Goal: Task Accomplishment & Management: Use online tool/utility

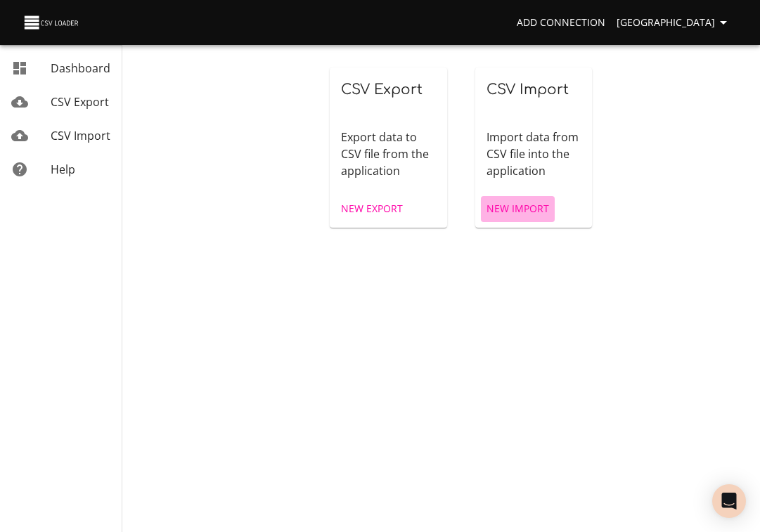
click at [527, 209] on span "New Import" at bounding box center [517, 209] width 63 height 18
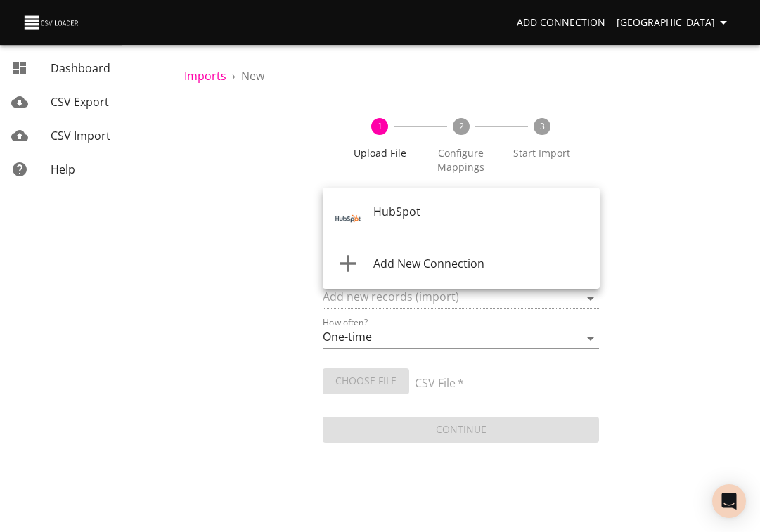
click at [481, 217] on body "Add Connection Sydney Dashboard CSV Export CSV Import Help Imports › New 1 Uplo…" at bounding box center [380, 266] width 760 height 532
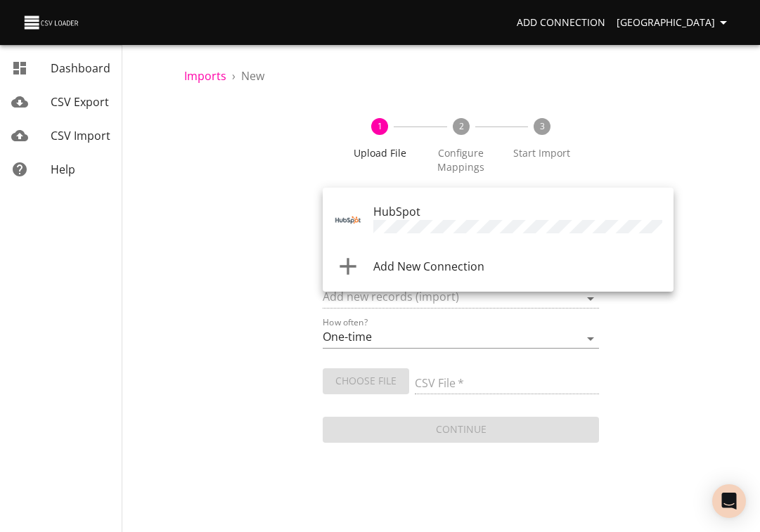
click at [480, 219] on div "HubSpot" at bounding box center [517, 220] width 289 height 34
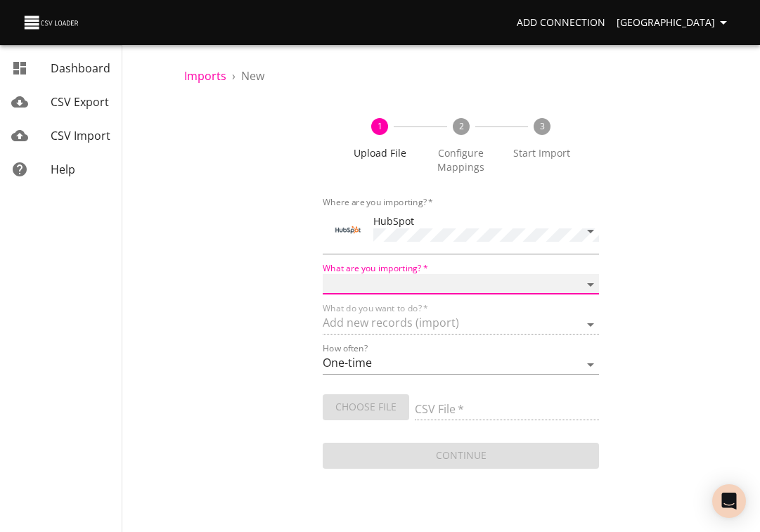
click at [424, 287] on select "Calls Companies Contacts Deals Emails Line items Meetings Notes Products Tasks …" at bounding box center [461, 284] width 277 height 20
select select "deals"
click at [323, 274] on select "Calls Companies Contacts Deals Emails Line items Meetings Notes Products Tasks …" at bounding box center [461, 284] width 277 height 20
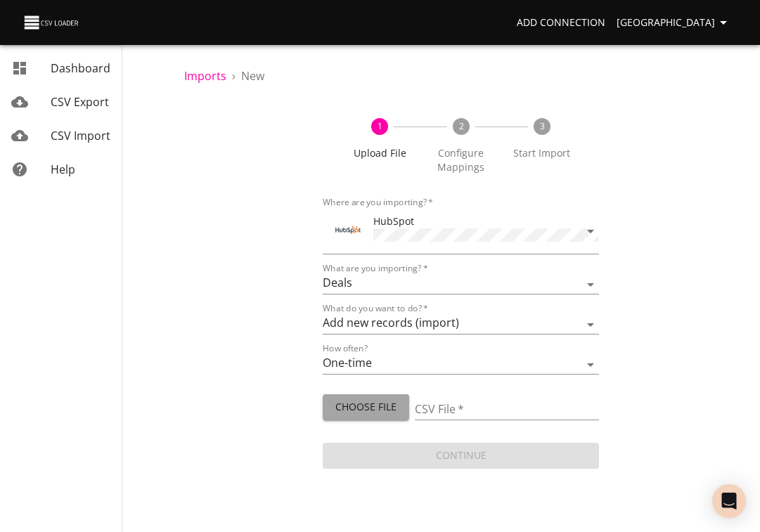
click at [367, 403] on span "Choose File" at bounding box center [366, 407] width 64 height 18
type input "[PERSON_NAME] [DATE].csv"
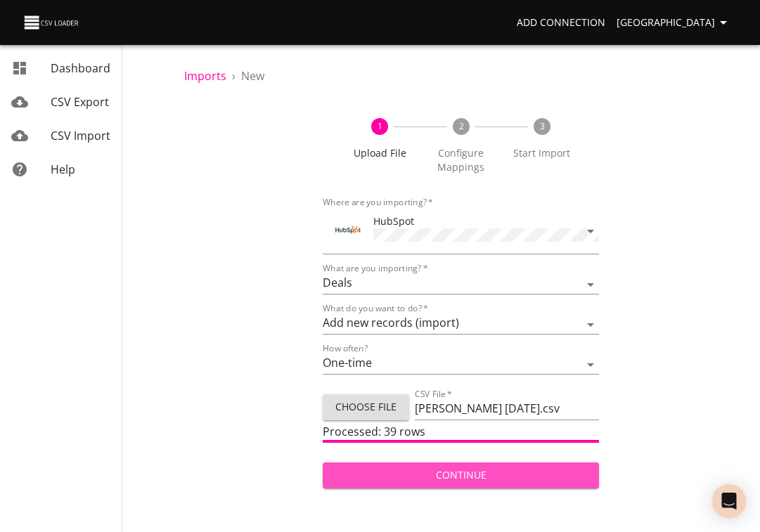
click at [433, 480] on span "Continue" at bounding box center [461, 476] width 254 height 18
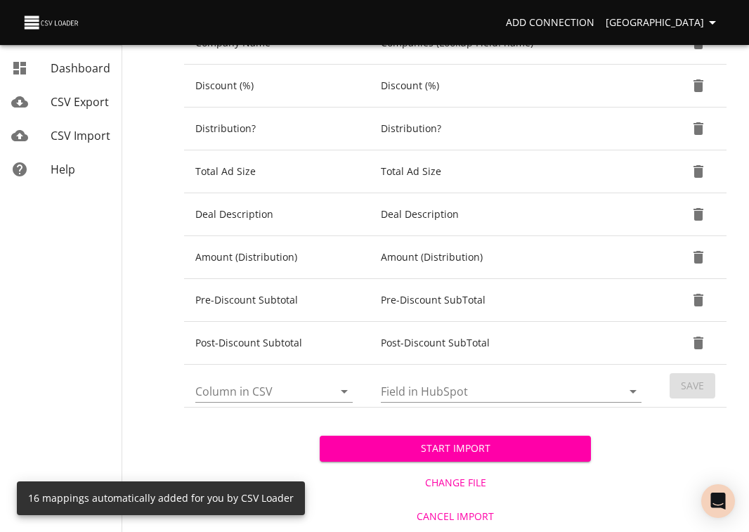
scroll to position [623, 0]
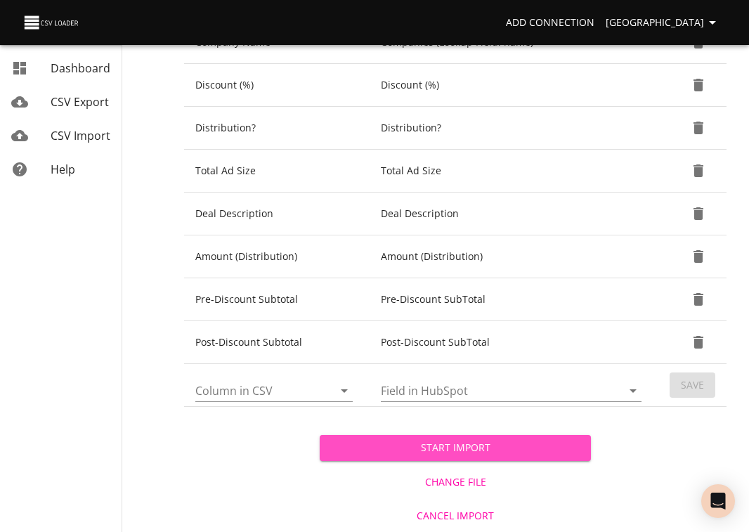
click at [461, 448] on span "Start Import" at bounding box center [455, 448] width 249 height 18
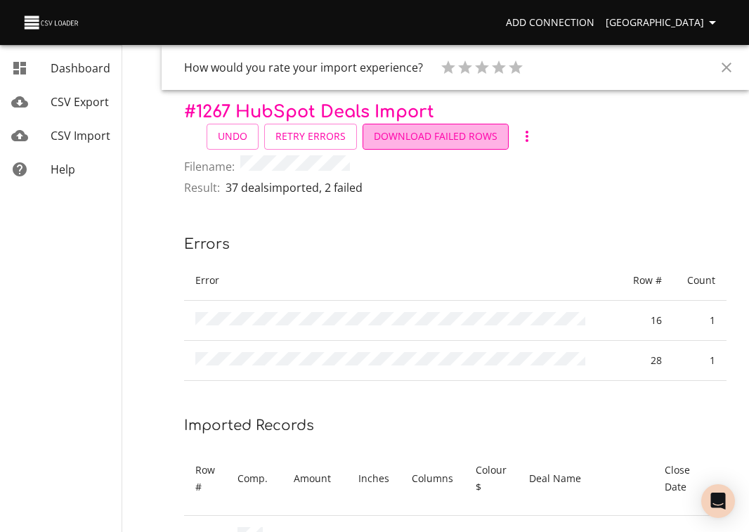
click at [440, 134] on span "Download Failed Rows" at bounding box center [436, 137] width 124 height 18
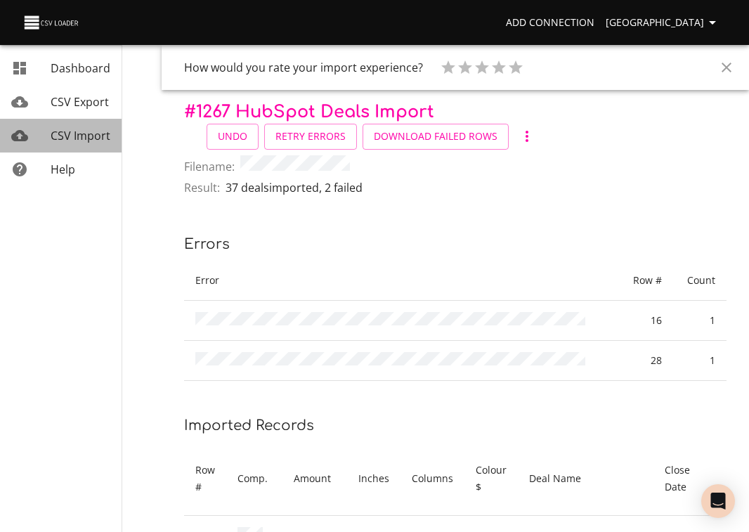
click at [90, 136] on span "CSV Import" at bounding box center [81, 135] width 60 height 15
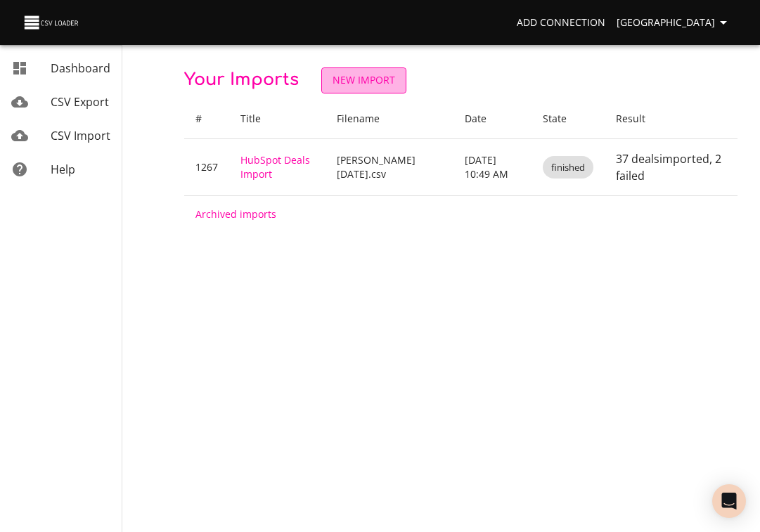
click at [377, 82] on span "New Import" at bounding box center [363, 81] width 63 height 18
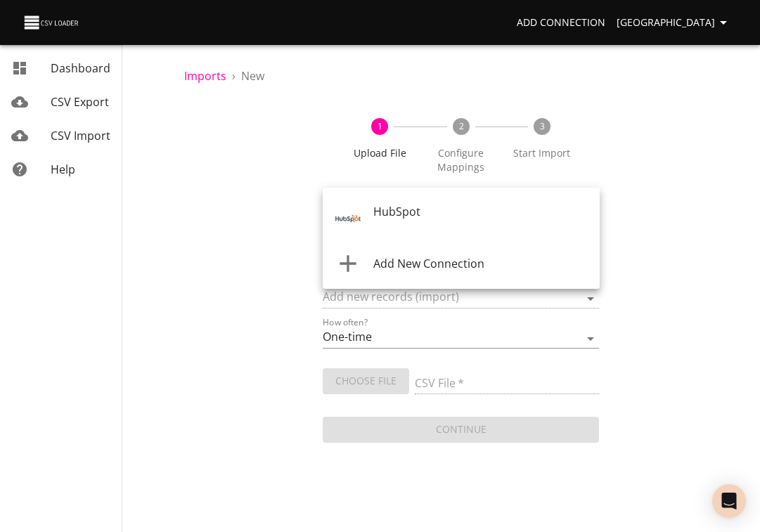
click at [388, 220] on body "Add Connection Sydney Dashboard CSV Export CSV Import Help Imports › New 1 Uplo…" at bounding box center [380, 266] width 760 height 532
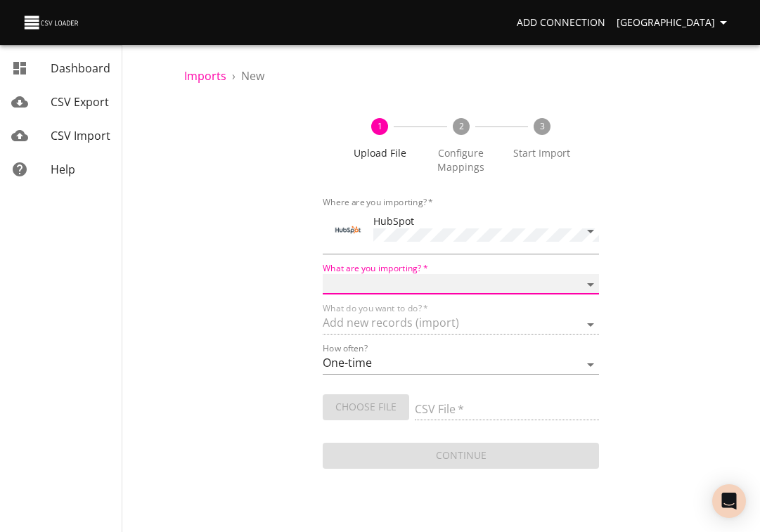
click at [362, 281] on select "Calls Companies Contacts Deals Emails Line items Meetings Notes Products Tasks …" at bounding box center [461, 284] width 277 height 20
select select "deals"
click at [323, 274] on select "Calls Companies Contacts Deals Emails Line items Meetings Notes Products Tasks …" at bounding box center [461, 284] width 277 height 20
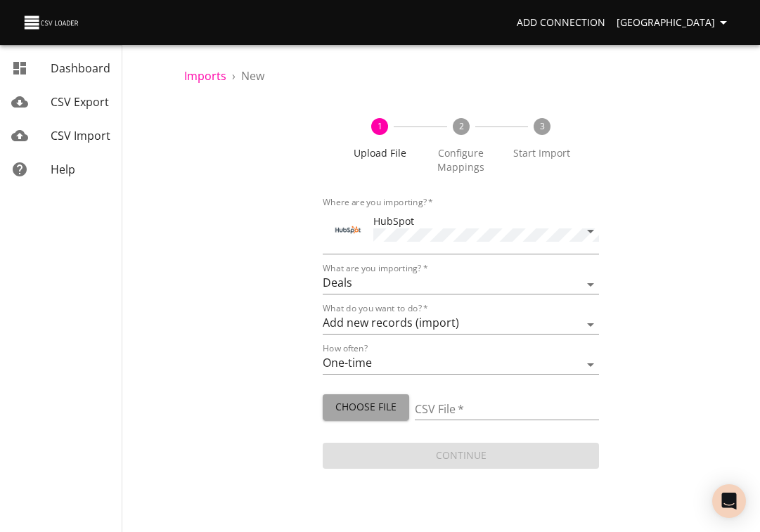
click at [353, 402] on span "Choose File" at bounding box center [366, 407] width 64 height 18
type input "1267-error-file.csv"
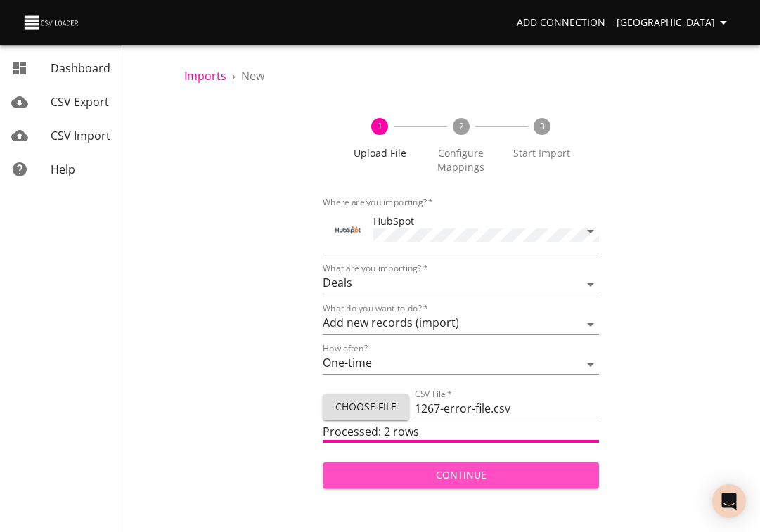
click at [459, 477] on span "Continue" at bounding box center [461, 476] width 254 height 18
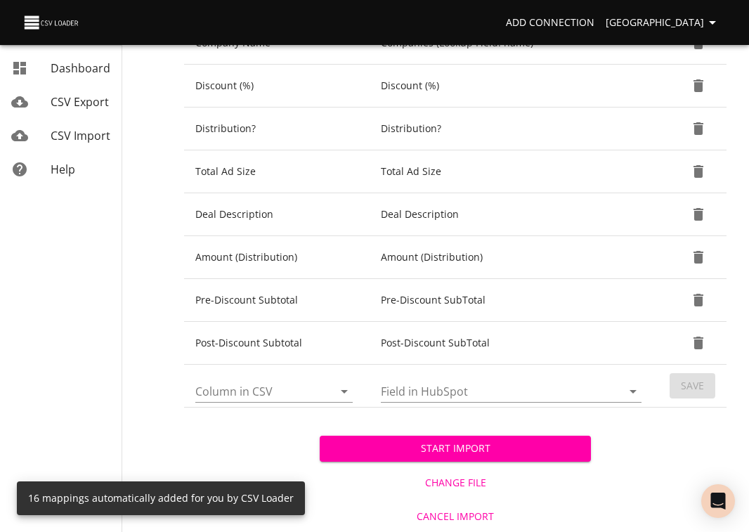
scroll to position [623, 0]
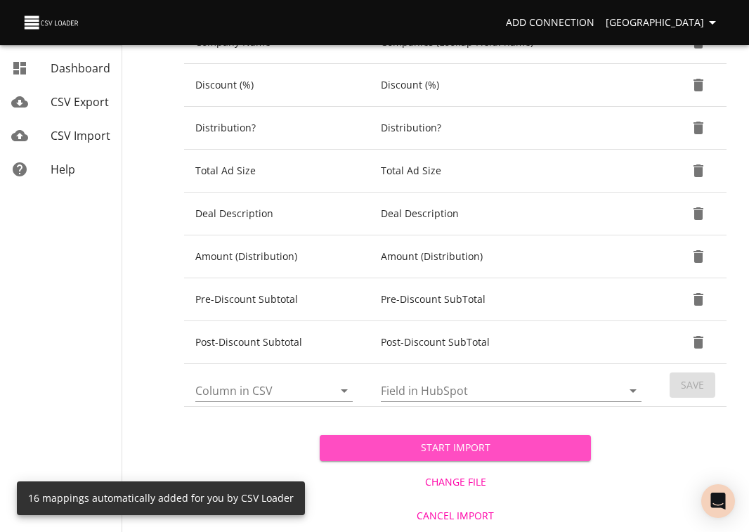
click at [476, 449] on span "Start Import" at bounding box center [455, 448] width 249 height 18
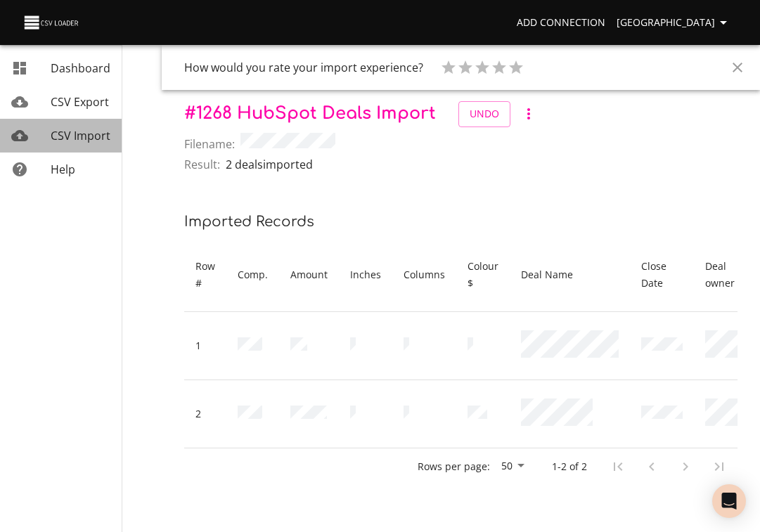
click at [74, 137] on span "CSV Import" at bounding box center [81, 135] width 60 height 15
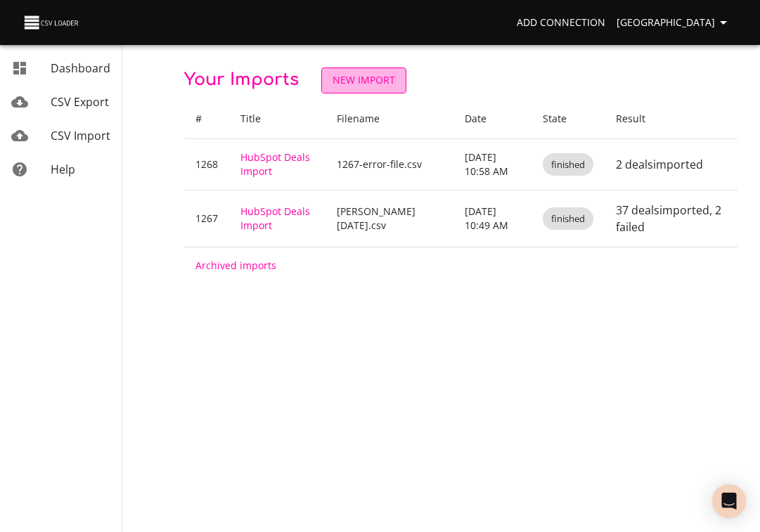
click at [369, 85] on span "New Import" at bounding box center [363, 81] width 63 height 18
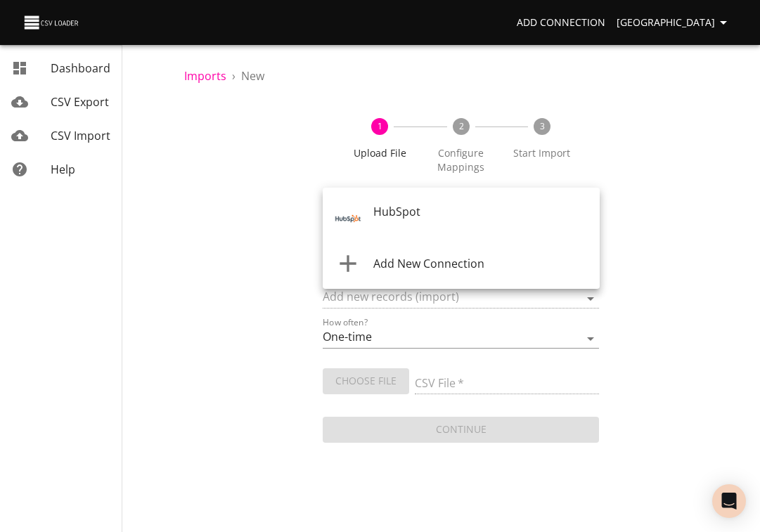
click at [382, 217] on body "Add Connection Sydney Dashboard CSV Export CSV Import Help Imports › New 1 Uplo…" at bounding box center [380, 266] width 760 height 532
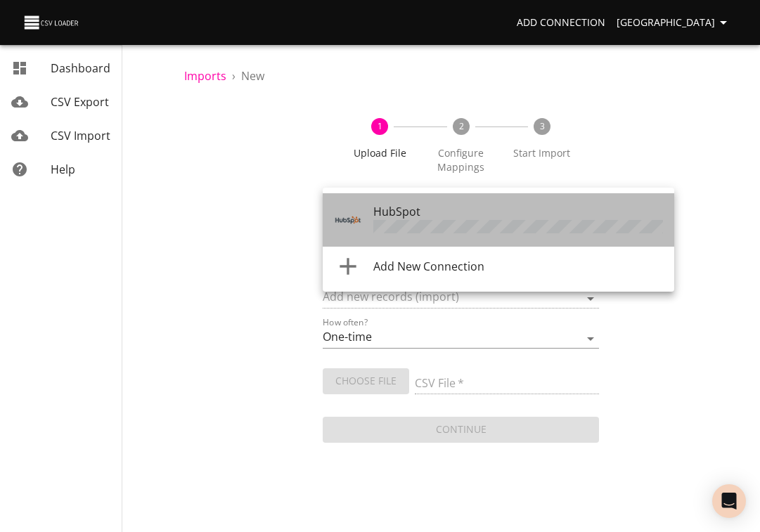
click at [382, 216] on span "HubSpot" at bounding box center [396, 211] width 47 height 15
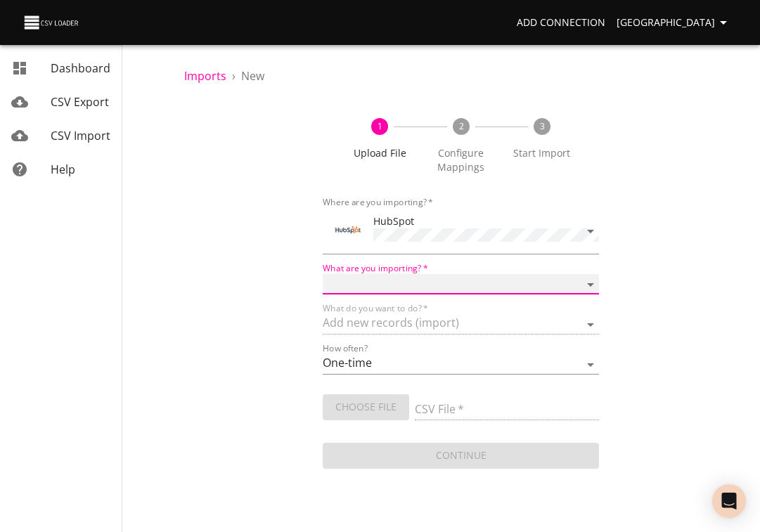
click at [372, 280] on select "Calls Companies Contacts Deals Emails Line items Meetings Notes Products Tasks …" at bounding box center [461, 284] width 277 height 20
select select "deals"
click at [323, 274] on select "Calls Companies Contacts Deals Emails Line items Meetings Notes Products Tasks …" at bounding box center [461, 284] width 277 height 20
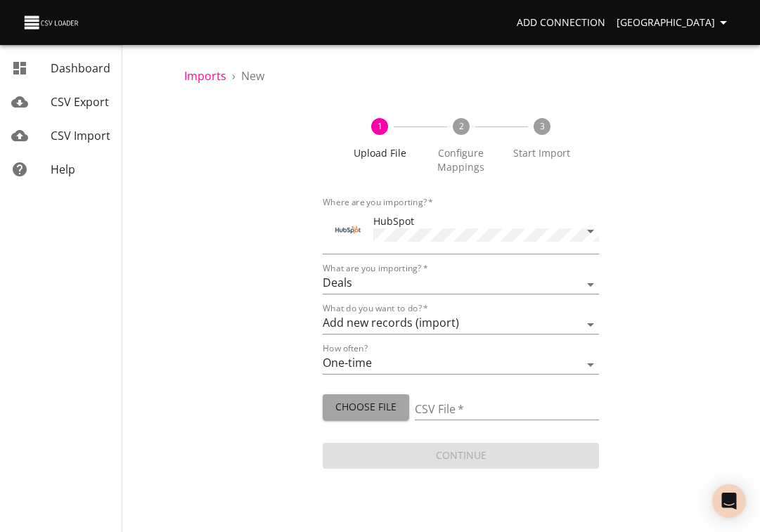
click at [360, 400] on span "Choose File" at bounding box center [366, 407] width 64 height 18
type input "[PERSON_NAME] [DATE].csv"
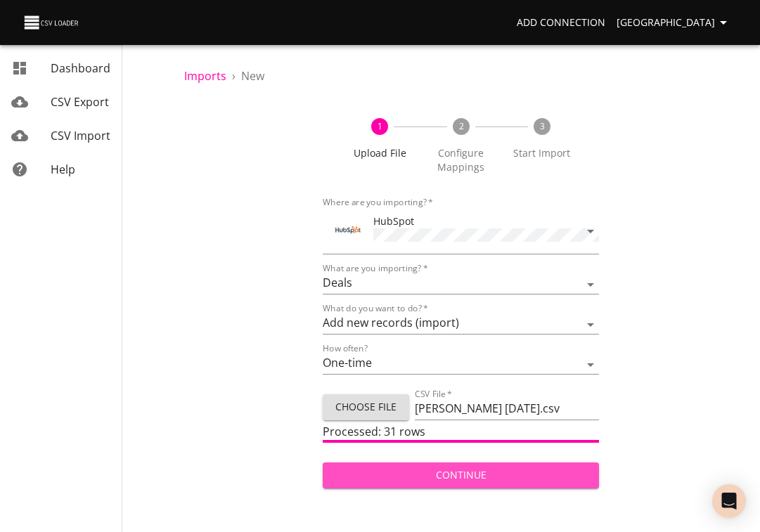
click at [441, 482] on button "Continue" at bounding box center [461, 475] width 277 height 26
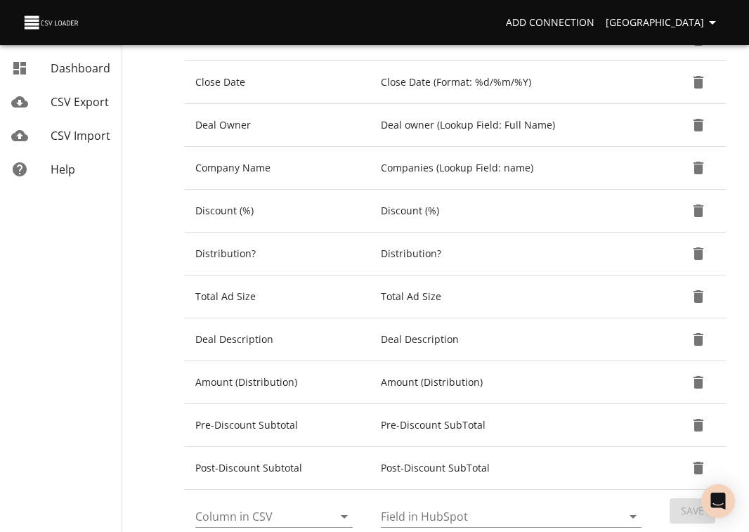
scroll to position [623, 0]
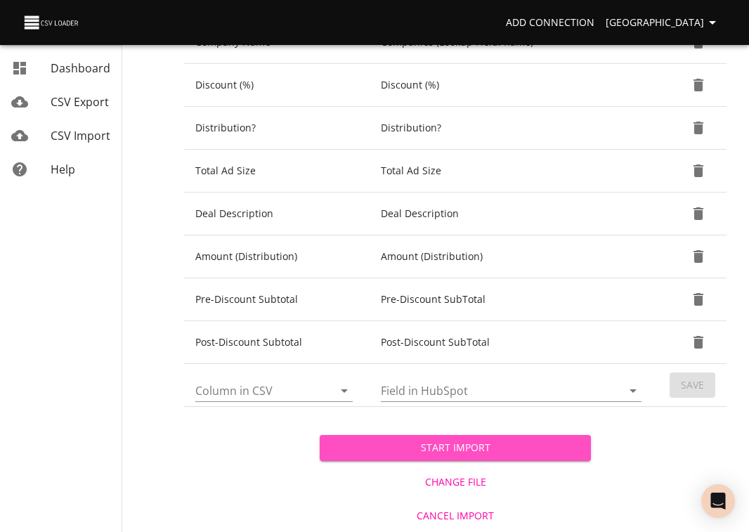
click at [485, 453] on span "Start Import" at bounding box center [455, 448] width 249 height 18
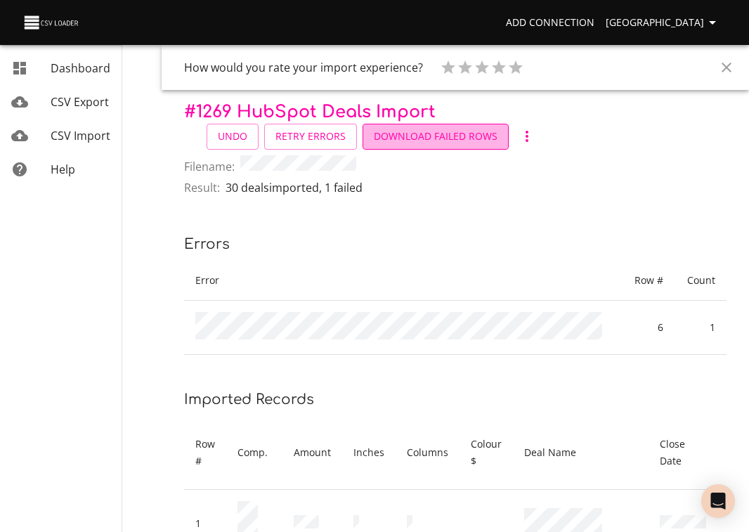
click at [481, 133] on span "Download Failed Rows" at bounding box center [436, 137] width 124 height 18
click at [65, 136] on span "CSV Import" at bounding box center [81, 135] width 60 height 15
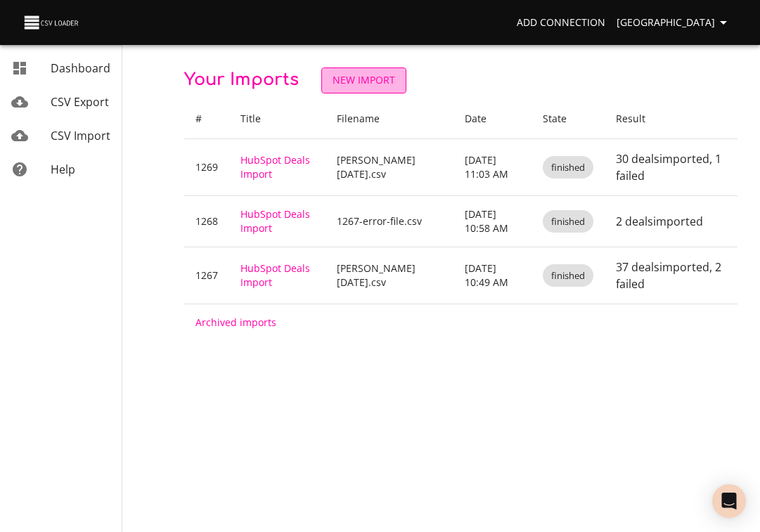
click at [389, 83] on span "New Import" at bounding box center [363, 81] width 63 height 18
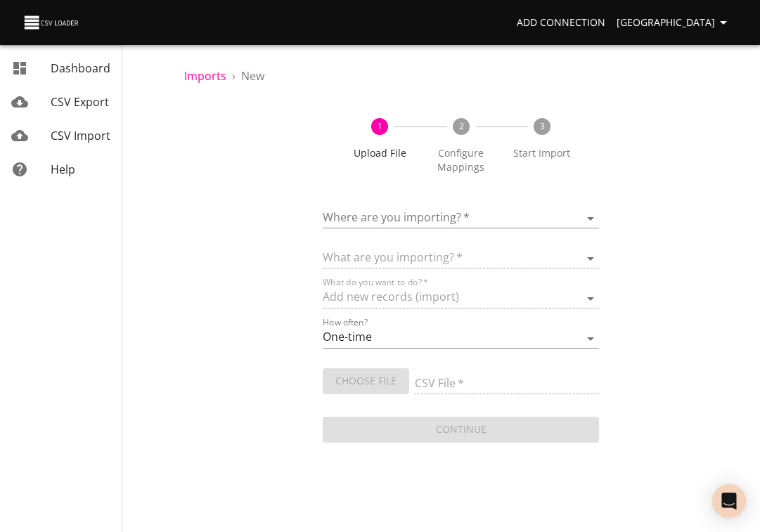
click at [337, 216] on body "Add Connection Sydney Dashboard CSV Export CSV Import Help Imports › New 1 Uplo…" at bounding box center [380, 266] width 760 height 532
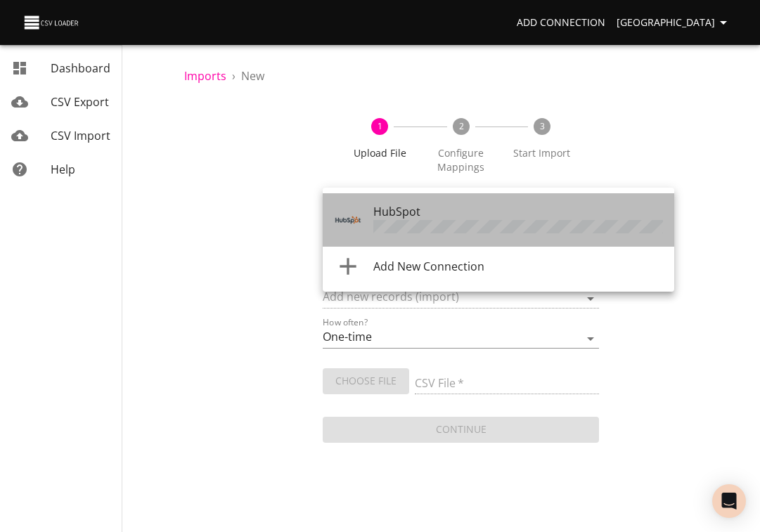
click at [400, 215] on span "HubSpot" at bounding box center [396, 211] width 47 height 15
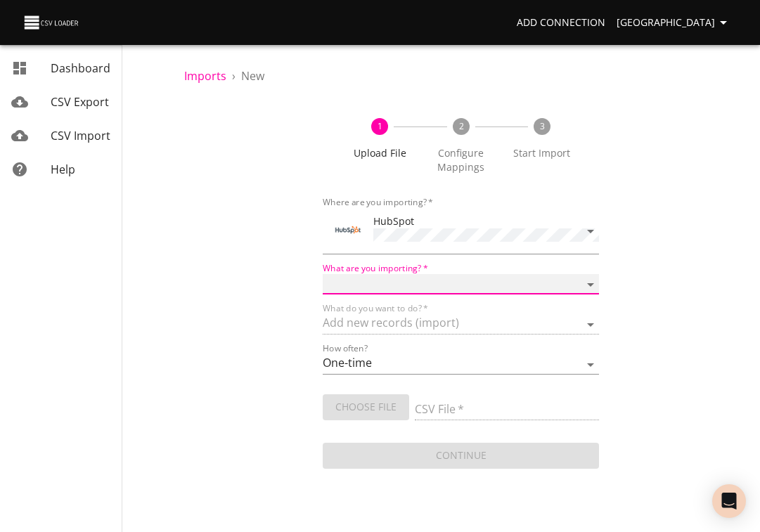
click at [381, 282] on select "Calls Companies Contacts Deals Emails Line items Meetings Notes Products Tasks …" at bounding box center [461, 284] width 277 height 20
select select "deals"
click at [323, 274] on select "Calls Companies Contacts Deals Emails Line items Meetings Notes Products Tasks …" at bounding box center [461, 284] width 277 height 20
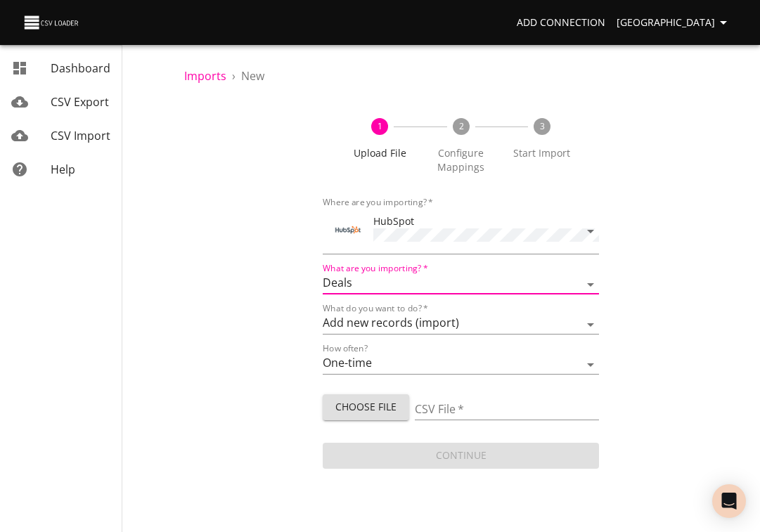
click at [359, 408] on span "Choose File" at bounding box center [366, 407] width 64 height 18
type input "1269-error-file.csv"
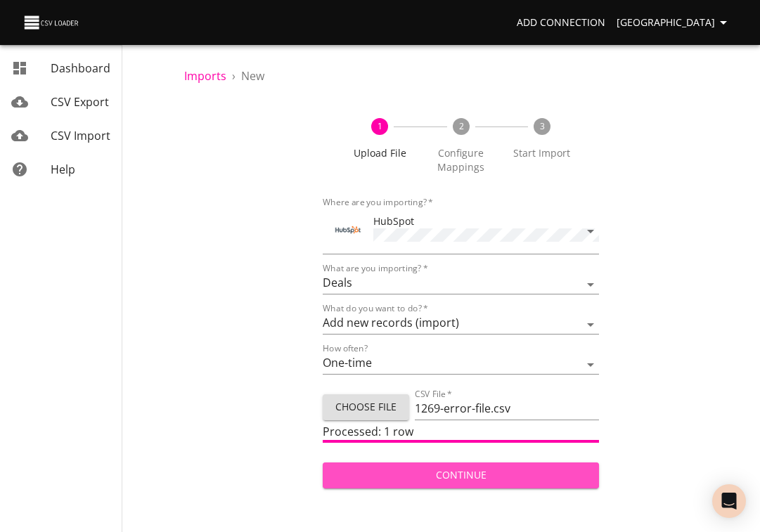
click at [507, 469] on span "Continue" at bounding box center [461, 476] width 254 height 18
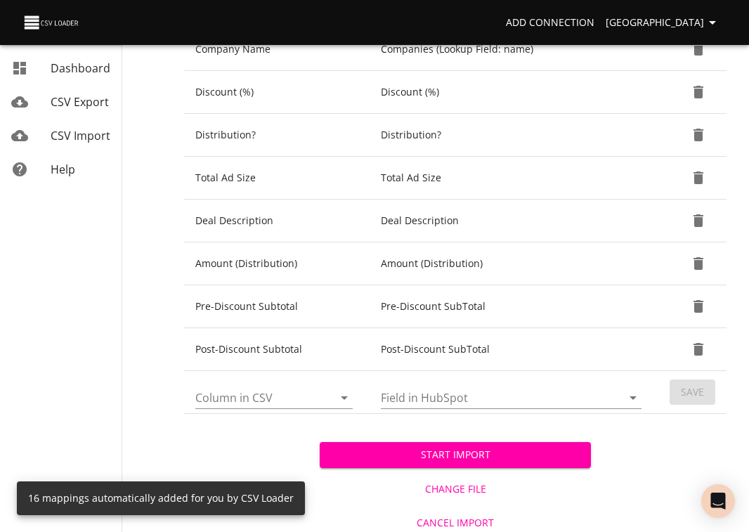
scroll to position [623, 0]
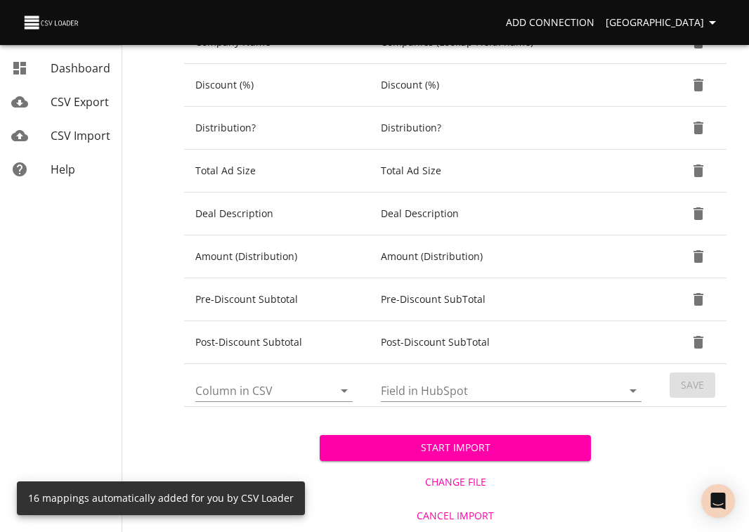
click at [488, 453] on span "Start Import" at bounding box center [455, 448] width 249 height 18
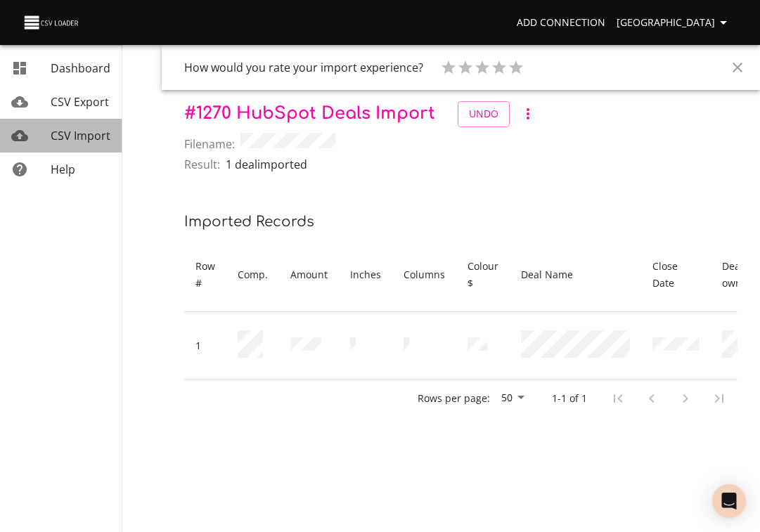
click at [77, 141] on span "CSV Import" at bounding box center [81, 135] width 60 height 15
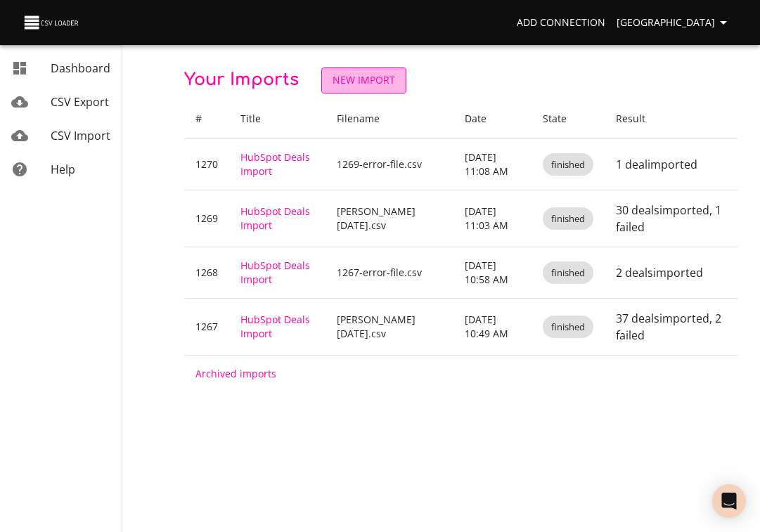
click at [342, 74] on span "New Import" at bounding box center [363, 81] width 63 height 18
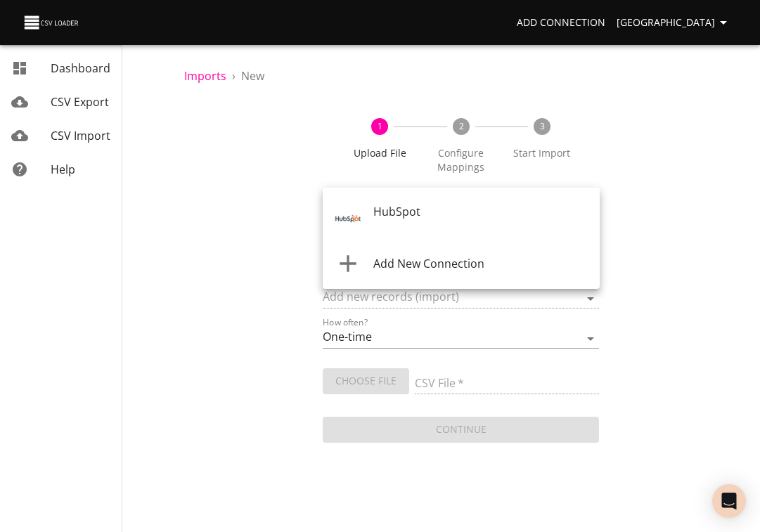
click at [374, 214] on body "Add Connection Sydney Dashboard CSV Export CSV Import Help Imports › New 1 Uplo…" at bounding box center [380, 266] width 760 height 532
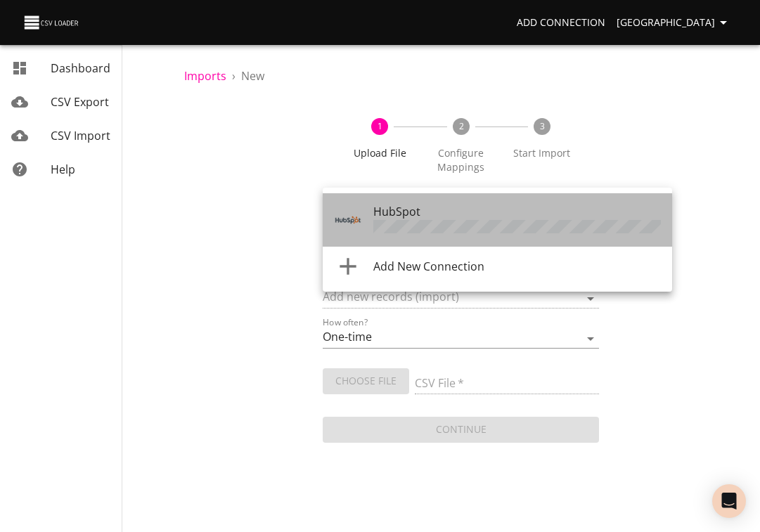
click at [374, 214] on span "HubSpot" at bounding box center [396, 211] width 47 height 15
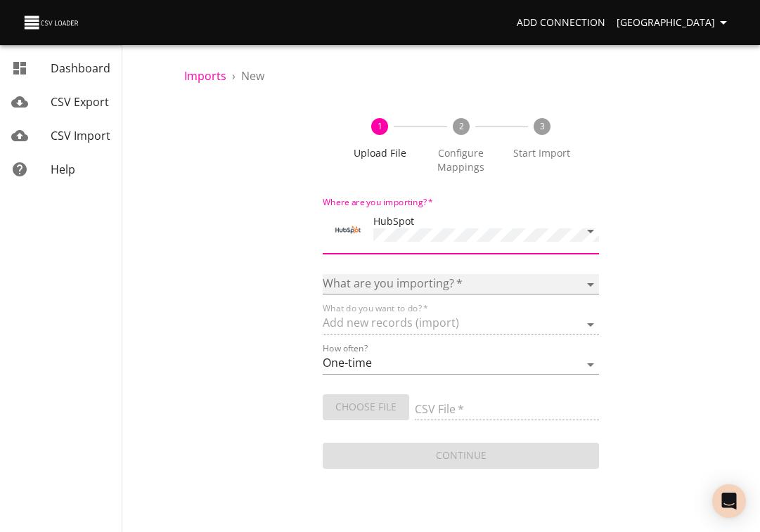
click at [370, 280] on select "Calls Companies Contacts Deals Emails Line items Meetings Notes Products Tasks …" at bounding box center [461, 284] width 277 height 20
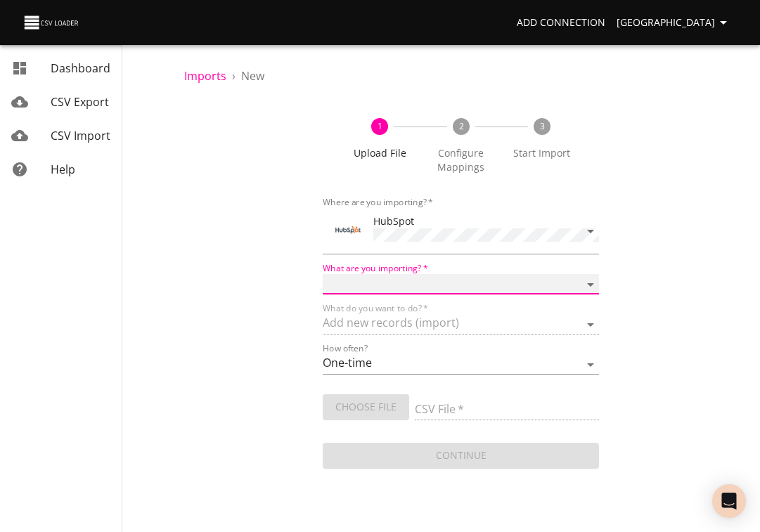
select select "deals"
click at [323, 274] on select "Calls Companies Contacts Deals Emails Line items Meetings Notes Products Tasks …" at bounding box center [461, 284] width 277 height 20
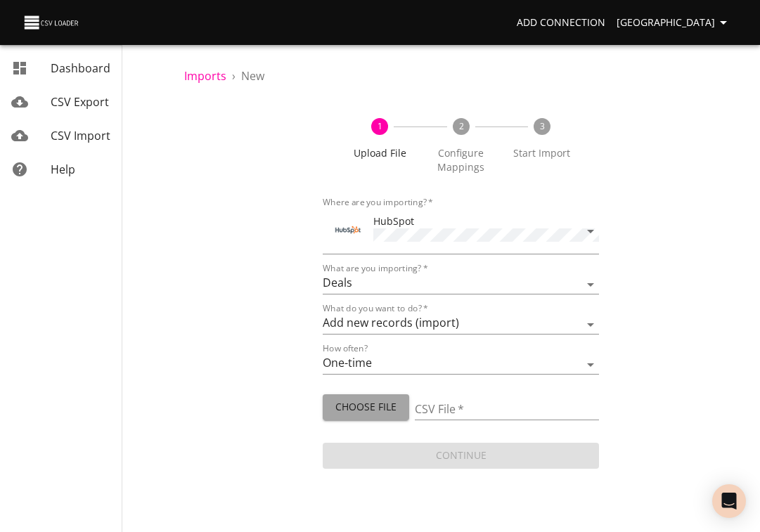
click at [362, 402] on span "Choose File" at bounding box center [366, 407] width 64 height 18
type input "[PERSON_NAME] [DATE].csv"
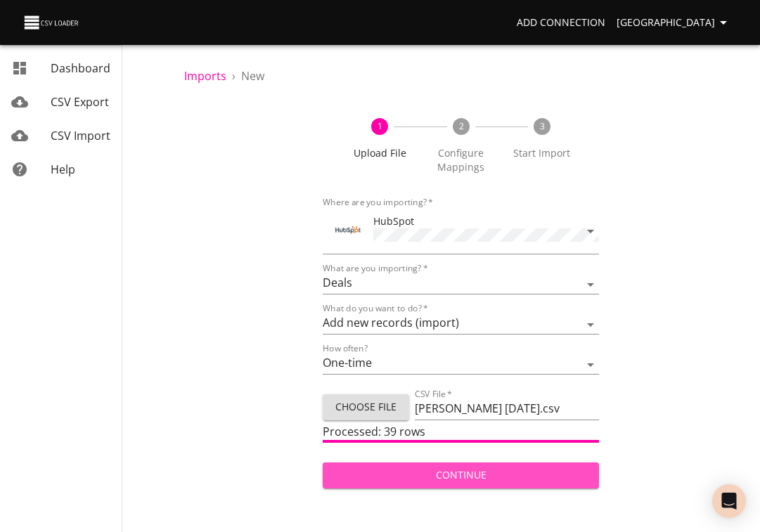
click at [474, 469] on span "Continue" at bounding box center [461, 476] width 254 height 18
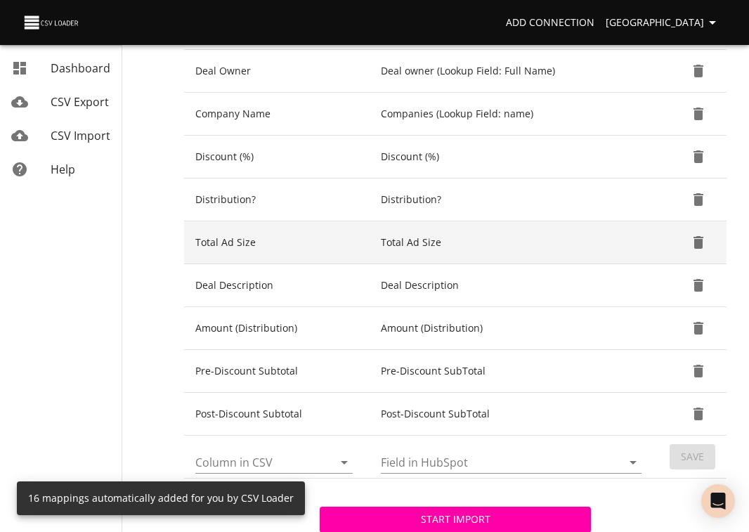
scroll to position [623, 0]
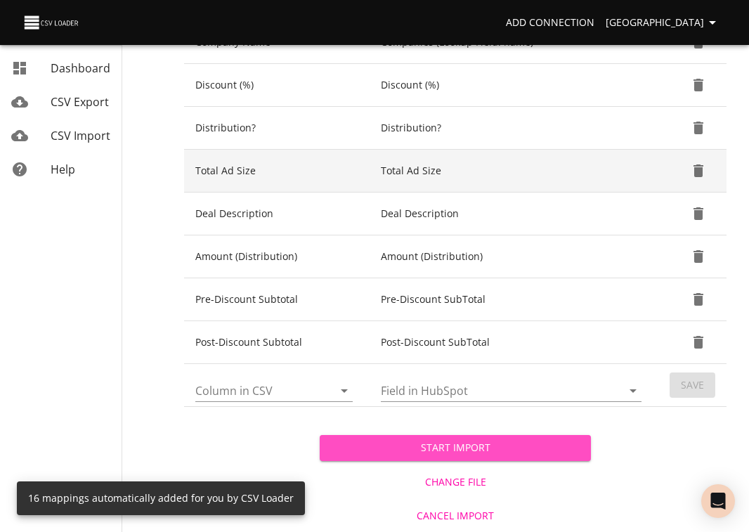
click at [479, 450] on span "Start Import" at bounding box center [455, 448] width 249 height 18
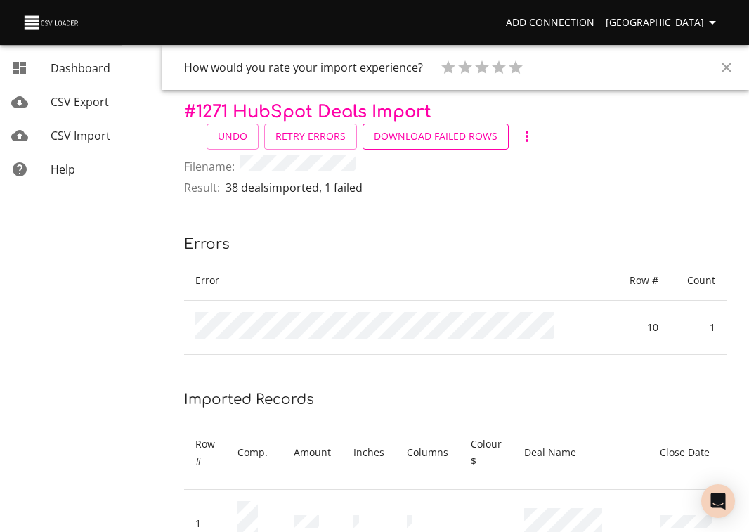
click at [464, 143] on span "Download Failed Rows" at bounding box center [436, 137] width 124 height 18
click at [69, 141] on span "CSV Import" at bounding box center [81, 135] width 60 height 15
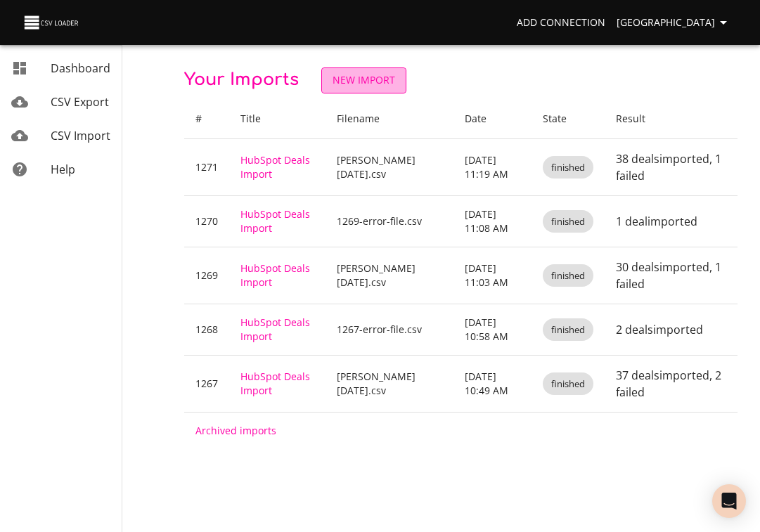
click at [375, 77] on span "New Import" at bounding box center [363, 81] width 63 height 18
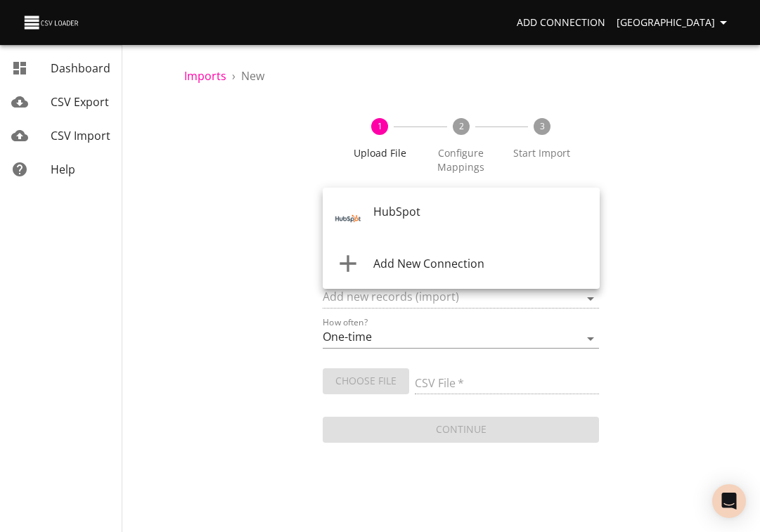
click at [380, 219] on body "Add Connection Sydney Dashboard CSV Export CSV Import Help Imports › New 1 Uplo…" at bounding box center [380, 266] width 760 height 532
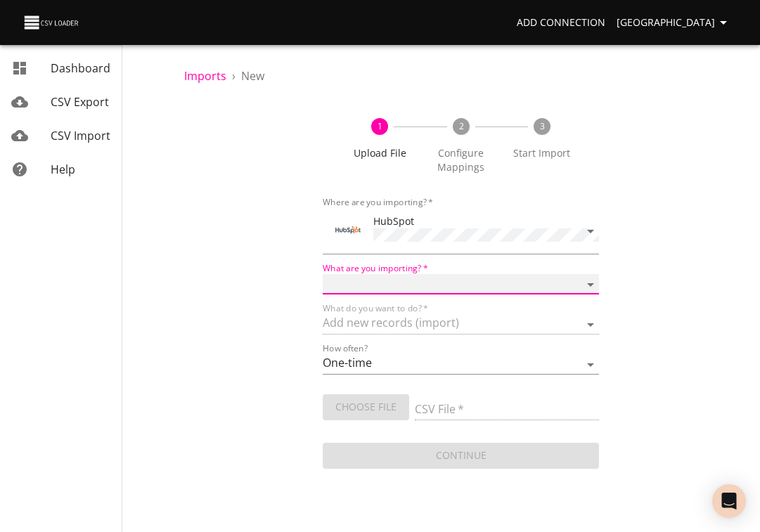
click at [373, 278] on select "Calls Companies Contacts Deals Emails Line items Meetings Notes Products Tasks …" at bounding box center [461, 284] width 277 height 20
select select "deals"
click at [323, 274] on select "Calls Companies Contacts Deals Emails Line items Meetings Notes Products Tasks …" at bounding box center [461, 284] width 277 height 20
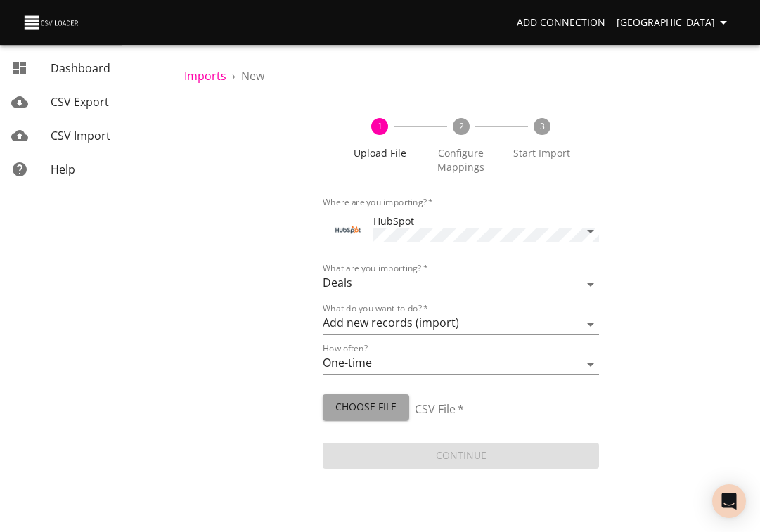
click at [356, 404] on span "Choose File" at bounding box center [366, 407] width 64 height 18
type input "1271-error-file.csv"
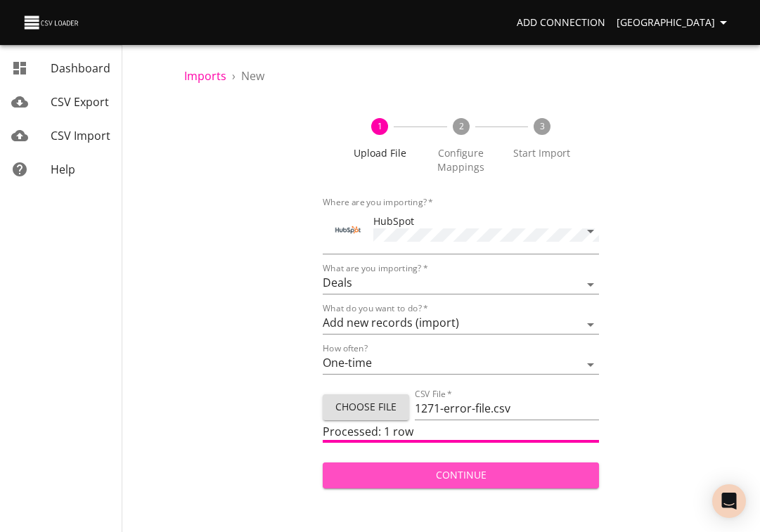
click at [505, 475] on span "Continue" at bounding box center [461, 476] width 254 height 18
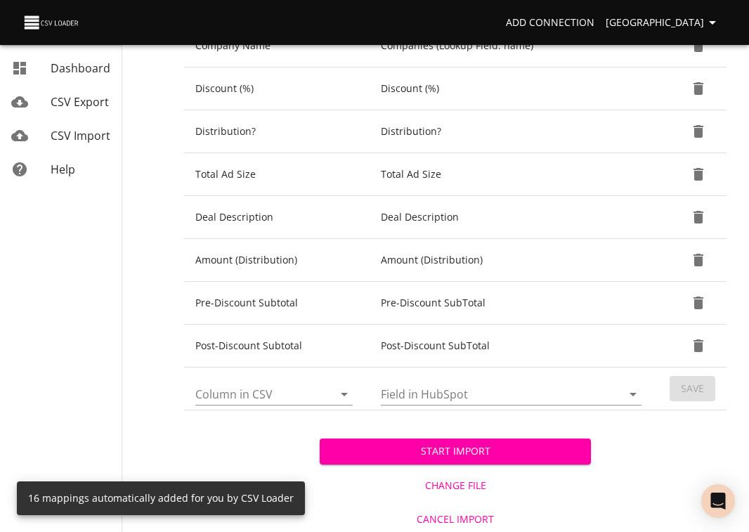
scroll to position [623, 0]
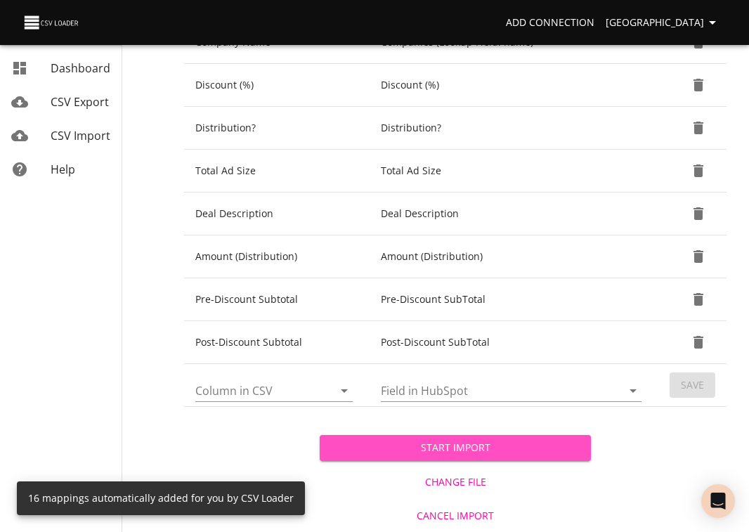
click at [522, 449] on span "Start Import" at bounding box center [455, 448] width 249 height 18
